Goal: Task Accomplishment & Management: Use online tool/utility

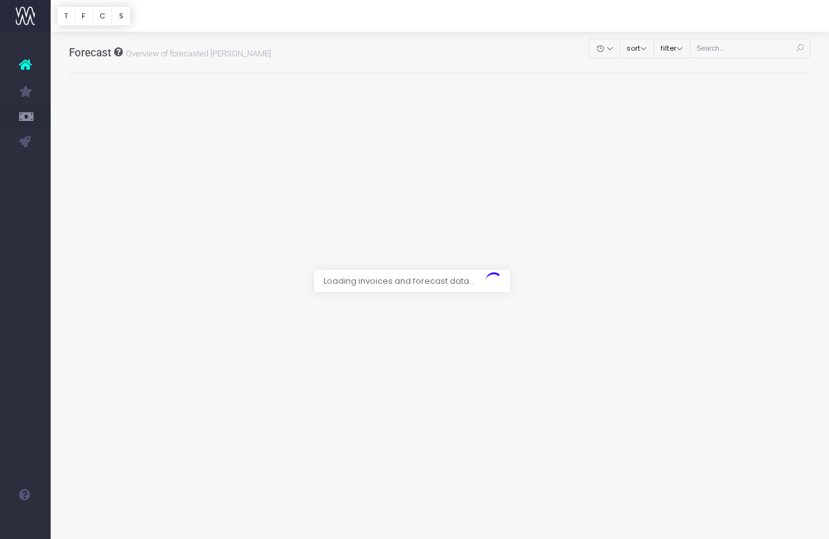
click at [735, 49] on div at bounding box center [414, 269] width 829 height 539
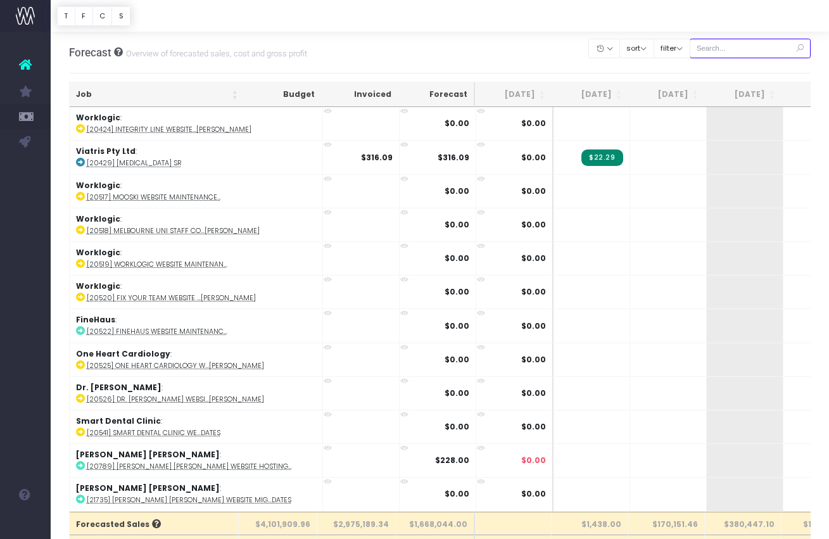
click at [745, 47] on input "text" at bounding box center [751, 49] width 122 height 20
paste input "24464"
type input "24464"
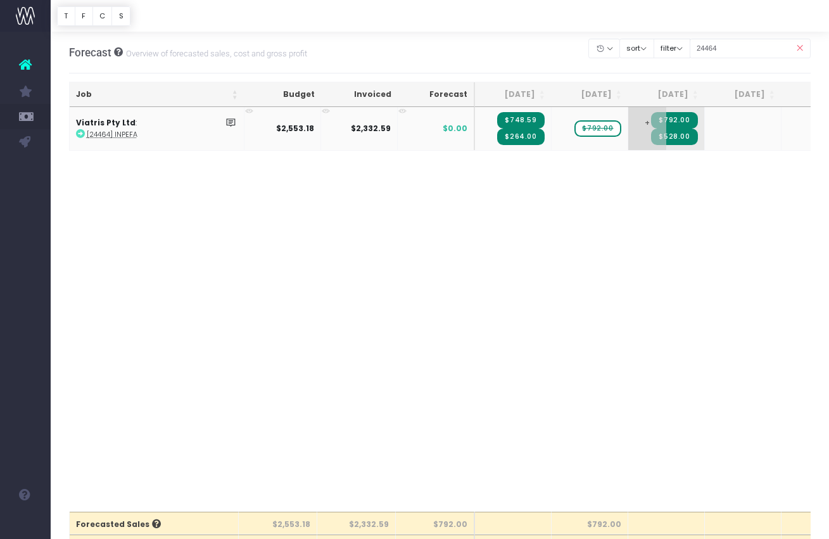
click at [654, 130] on span "+" at bounding box center [647, 128] width 38 height 43
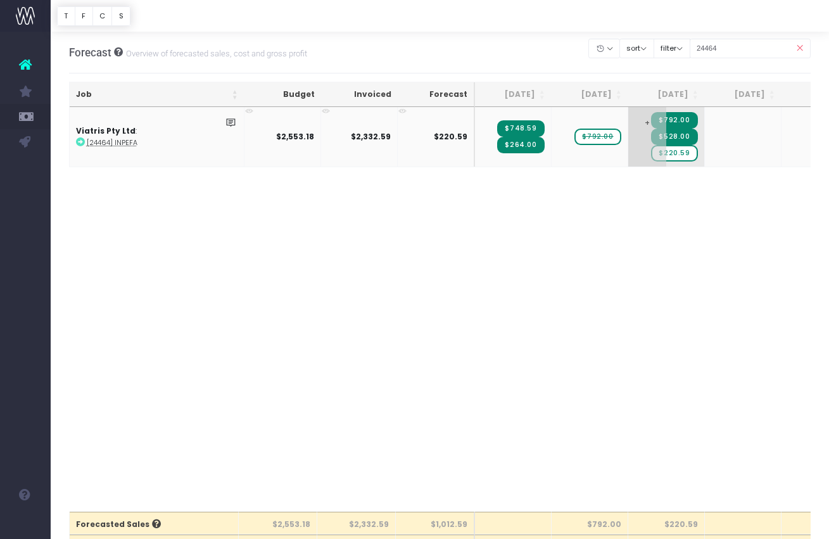
click at [690, 154] on span "$220.59" at bounding box center [674, 153] width 46 height 16
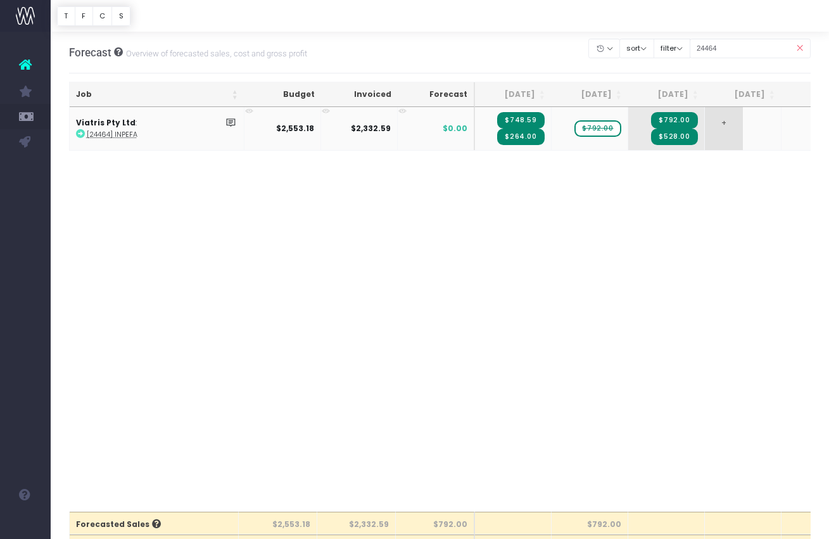
click at [722, 126] on span "+" at bounding box center [724, 128] width 38 height 43
click at [751, 223] on div "Job Budget Invoiced Forecast [DATE] [DATE] [DATE] Sep [DATE] Nov [DATE] Jan [DA…" at bounding box center [440, 309] width 742 height 404
